Goal: Task Accomplishment & Management: Complete application form

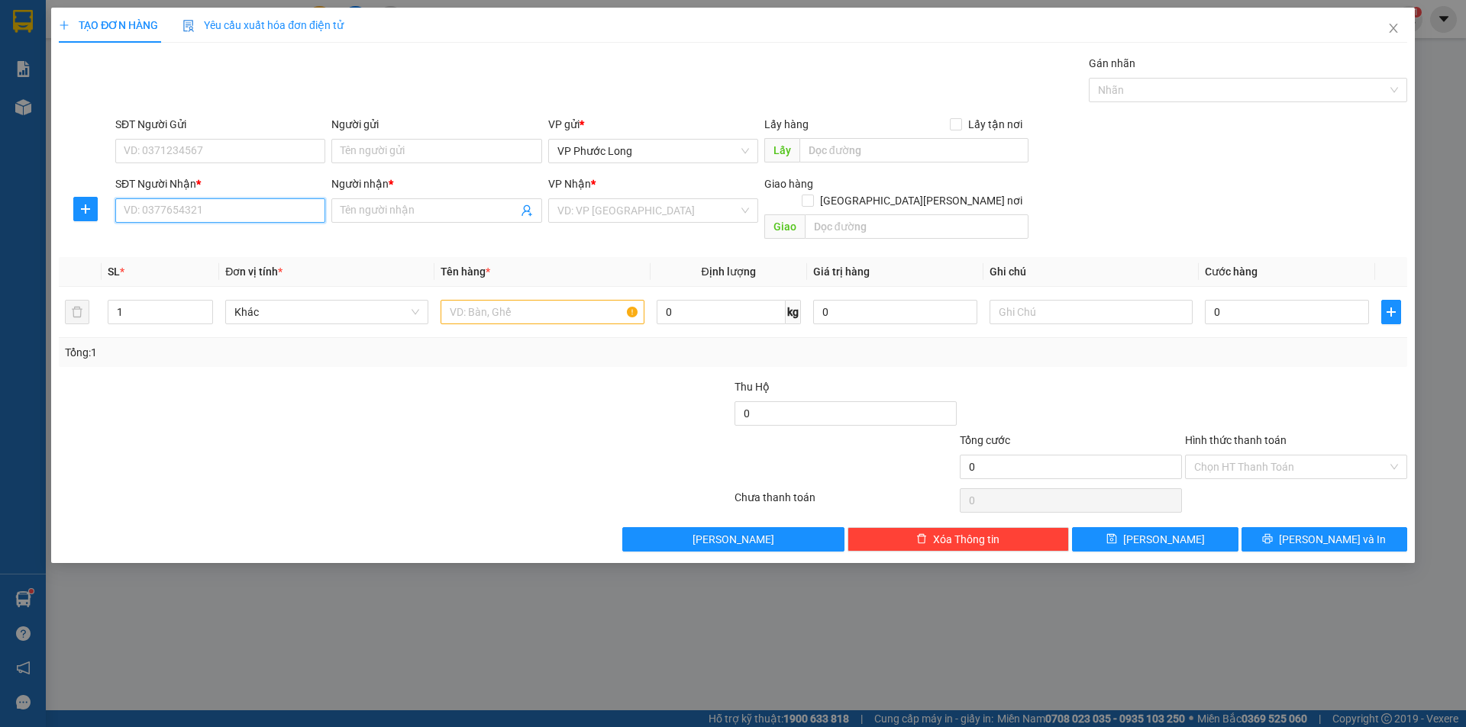
drag, startPoint x: 299, startPoint y: 215, endPoint x: 308, endPoint y: 218, distance: 9.7
click at [298, 216] on input "SĐT Người Nhận *" at bounding box center [220, 210] width 210 height 24
click at [243, 237] on div "0938821796 - LAB THIÊN ÂN" at bounding box center [220, 241] width 192 height 17
type input "0938821796"
type input "LAB THIÊN ÂN"
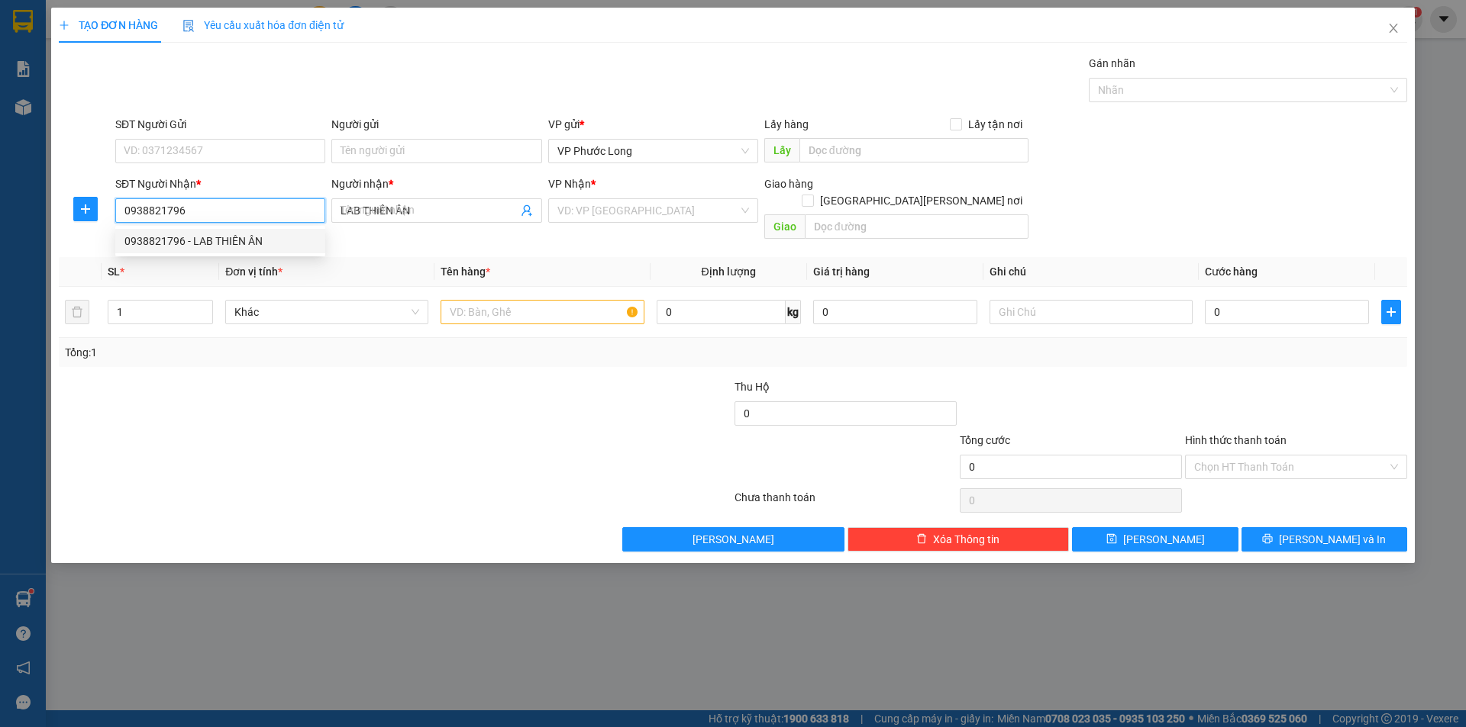
type input "30.000"
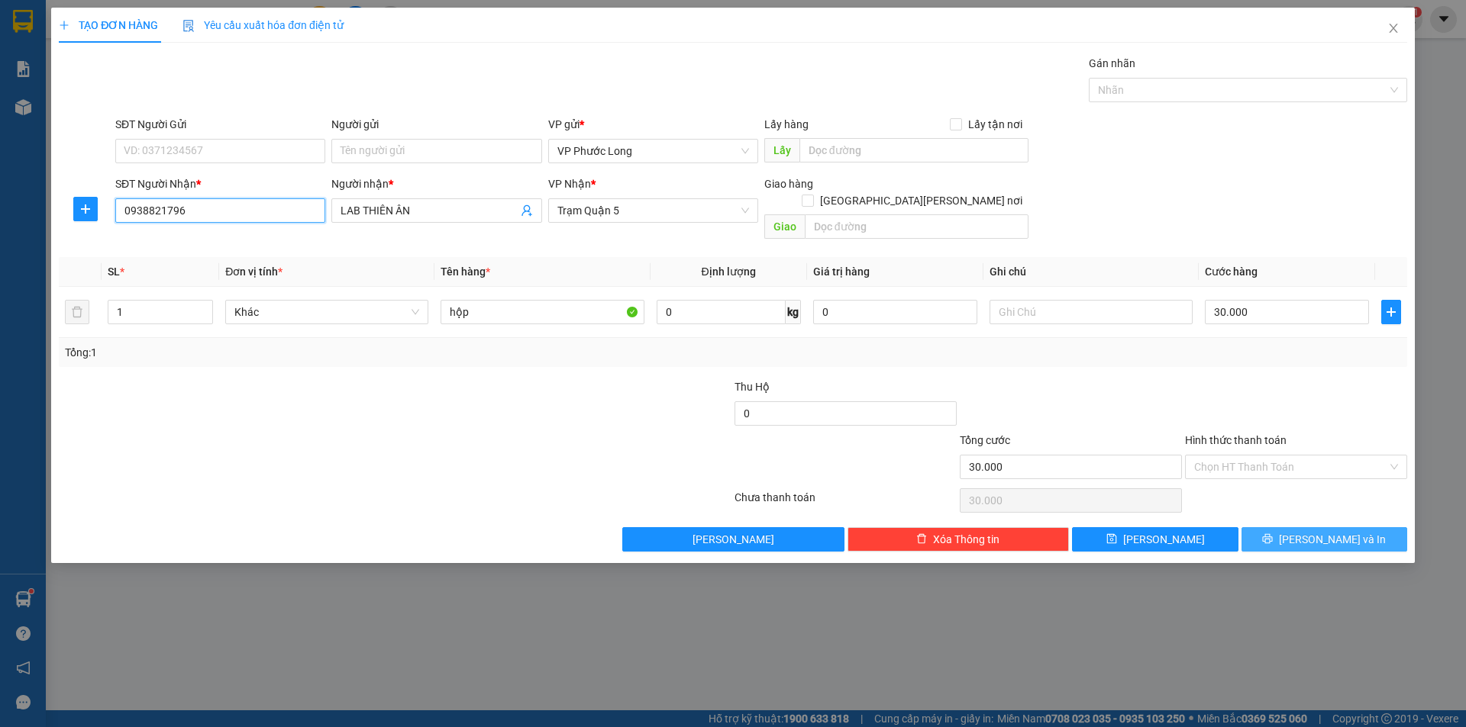
type input "0938821796"
click at [1308, 533] on button "[PERSON_NAME] và In" at bounding box center [1324, 539] width 166 height 24
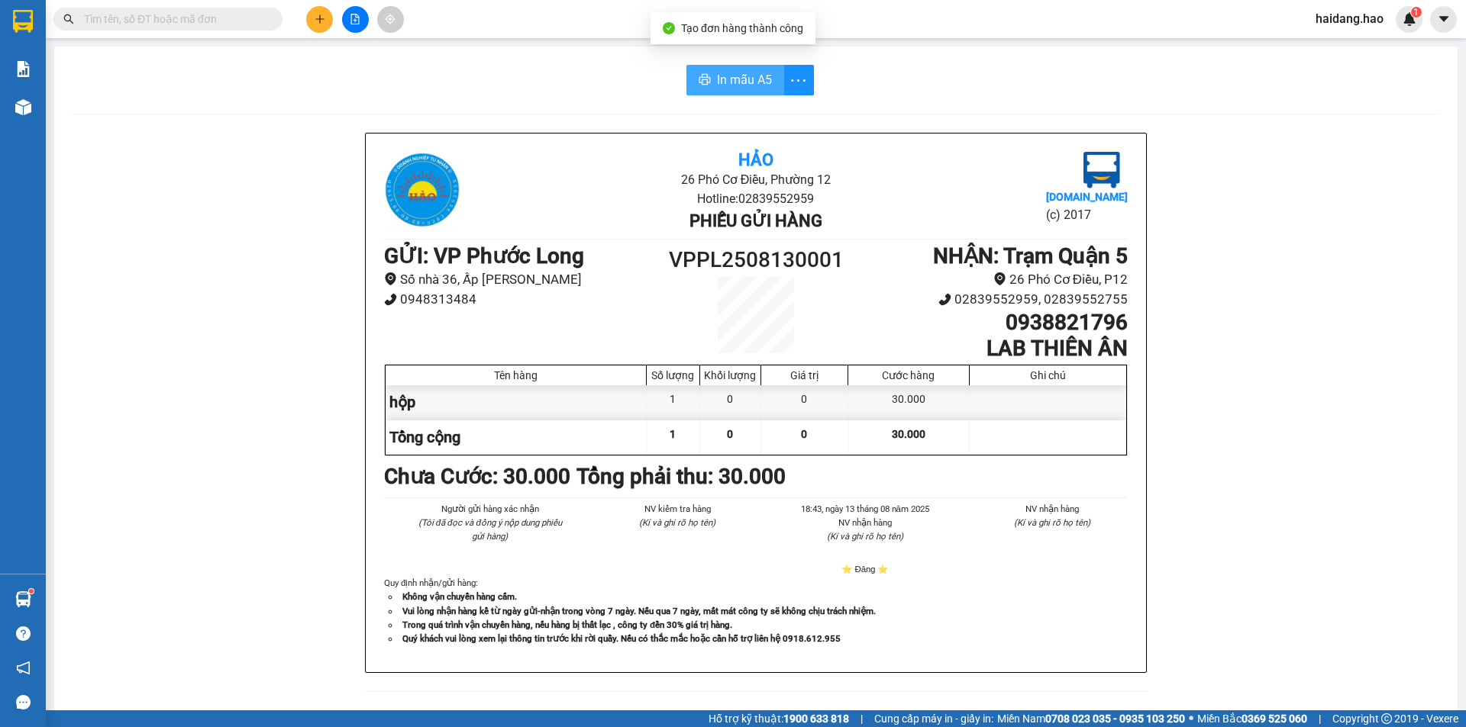
click at [728, 66] on button "In mẫu A5" at bounding box center [735, 80] width 98 height 31
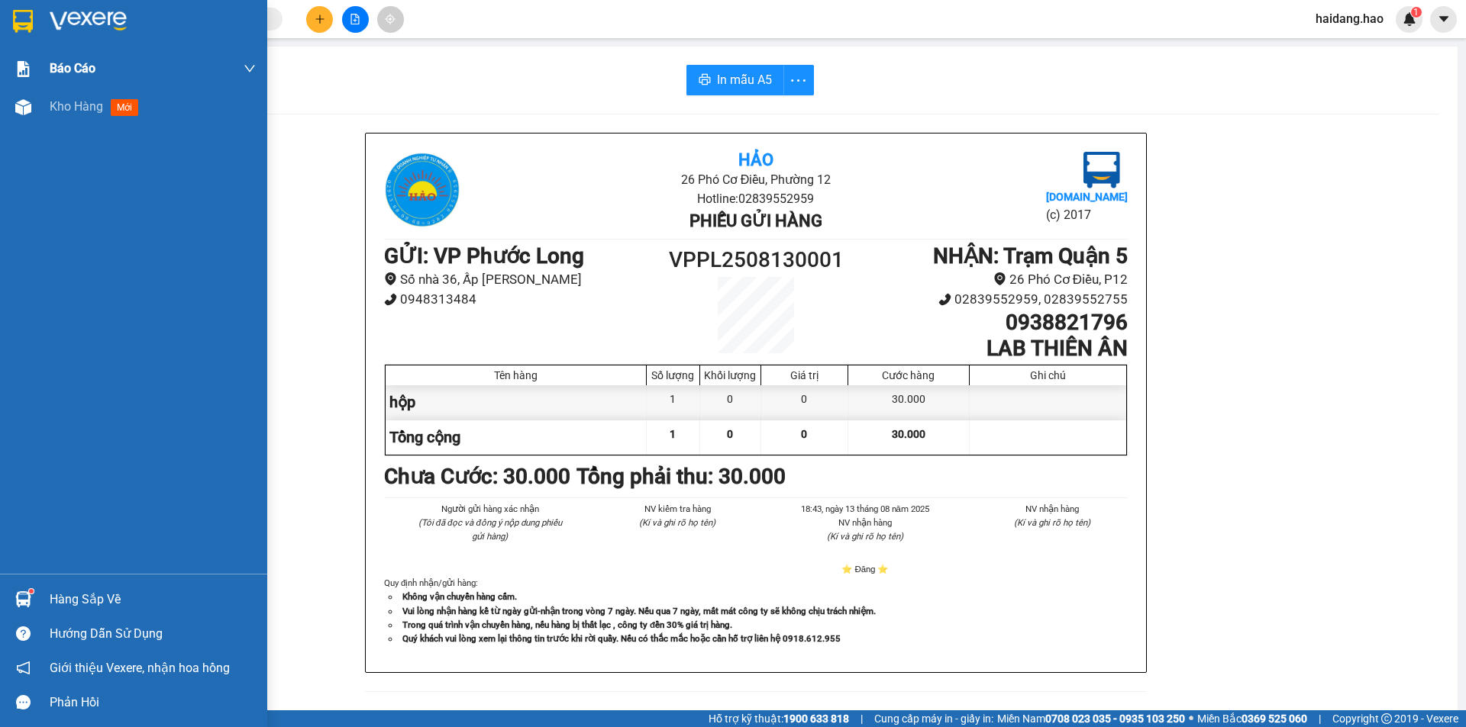
drag, startPoint x: 31, startPoint y: 120, endPoint x: 131, endPoint y: 84, distance: 106.2
click at [31, 120] on div at bounding box center [23, 107] width 27 height 27
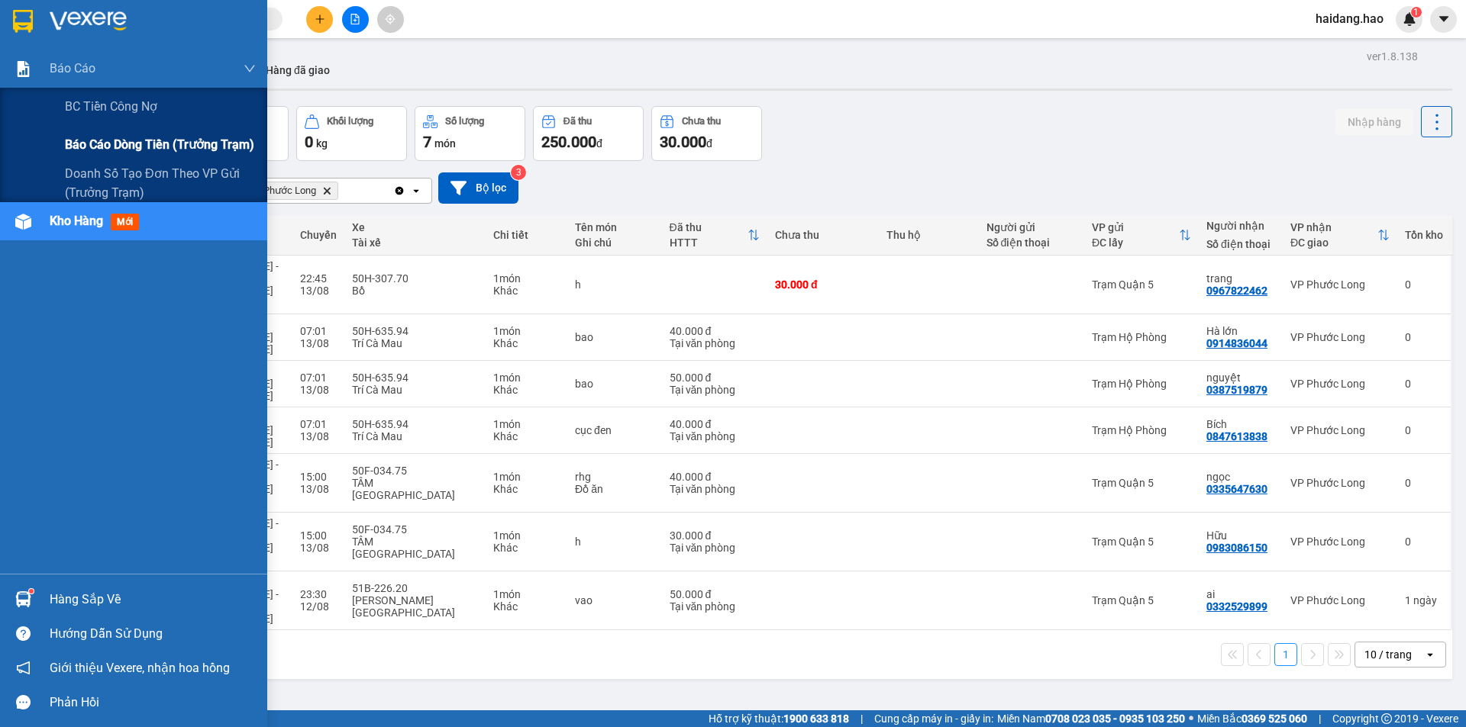
click at [107, 134] on div "Báo cáo dòng tiền (trưởng trạm)" at bounding box center [160, 145] width 191 height 38
